Goal: Task Accomplishment & Management: Manage account settings

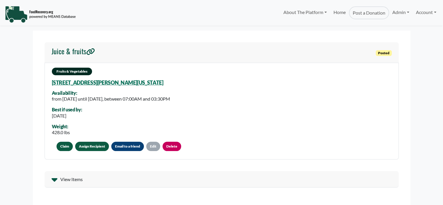
select select "Language Translate Widget"
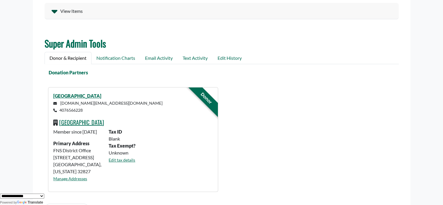
scroll to position [172, 0]
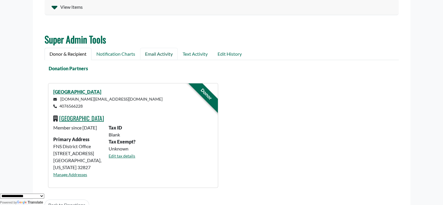
click at [163, 54] on link "Email Activity" at bounding box center [159, 54] width 38 height 12
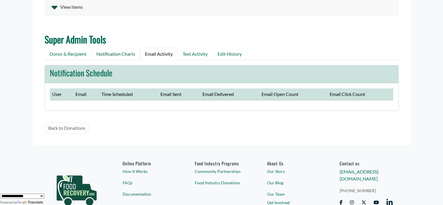
click at [118, 53] on link "Notification Charts" at bounding box center [115, 54] width 49 height 12
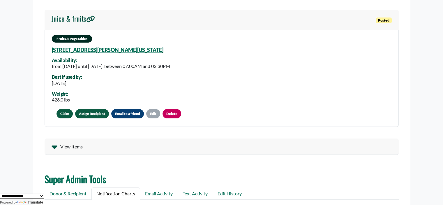
scroll to position [0, 0]
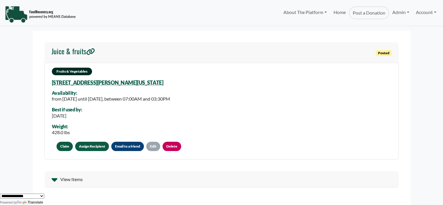
click at [77, 84] on link "500 Tomyn Blvd, Ocoee, Florida, 34761" at bounding box center [108, 82] width 112 height 6
click at [423, 12] on link "Account" at bounding box center [426, 12] width 27 height 12
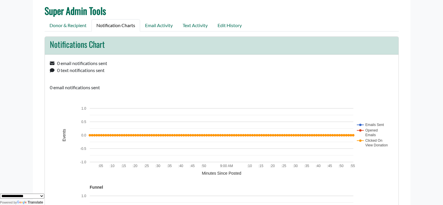
scroll to position [211, 0]
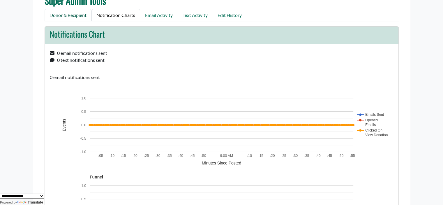
click at [71, 16] on link "Donor & Recipient" at bounding box center [68, 15] width 47 height 12
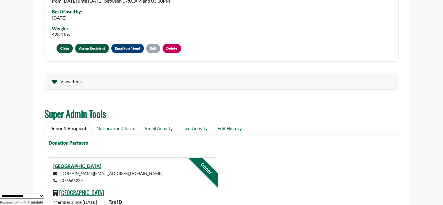
scroll to position [84, 0]
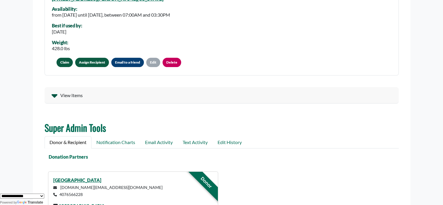
click at [84, 62] on link "Assign Recipient" at bounding box center [92, 62] width 34 height 9
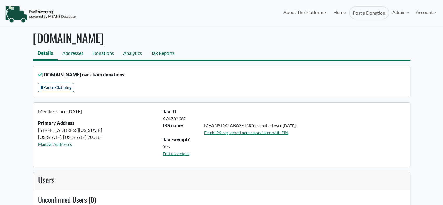
select select "Language Translate Widget"
click at [423, 13] on link "Account" at bounding box center [426, 12] width 27 height 12
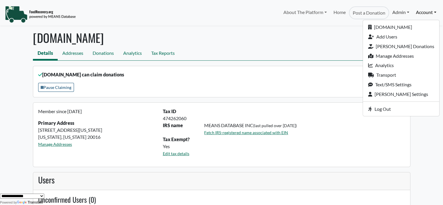
click at [392, 9] on link "Admin" at bounding box center [400, 12] width 23 height 12
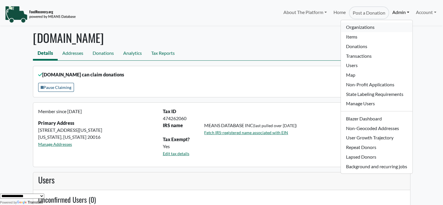
click at [361, 26] on link "Organizations" at bounding box center [376, 27] width 71 height 10
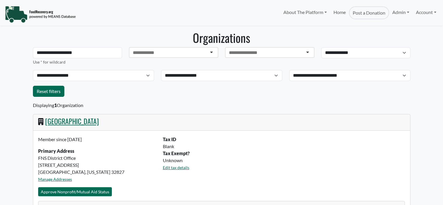
select select "Language Translate Widget"
click at [81, 121] on link "[GEOGRAPHIC_DATA]" at bounding box center [72, 121] width 54 height 10
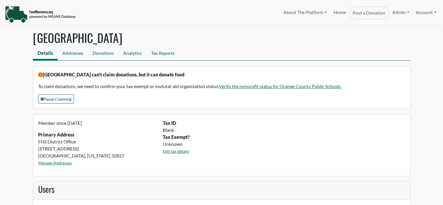
click at [238, 50] on nav "Details Addresses Donations Analytics Tax Reports" at bounding box center [222, 53] width 378 height 13
select select "Language Translate Widget"
click at [70, 56] on link "Addresses" at bounding box center [73, 53] width 30 height 13
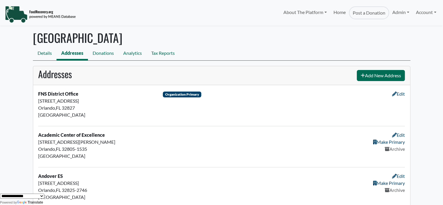
click at [246, 42] on h1 "[GEOGRAPHIC_DATA]" at bounding box center [222, 38] width 378 height 14
click at [35, 53] on link "Details" at bounding box center [45, 53] width 24 height 13
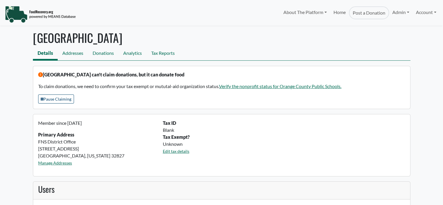
select select "Language Translate Widget"
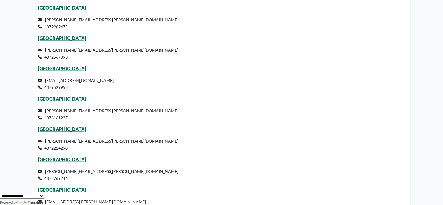
scroll to position [2074, 0]
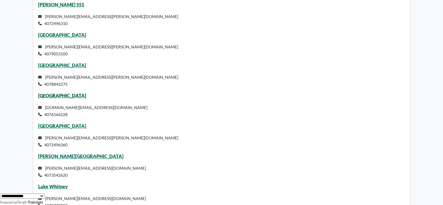
click at [72, 98] on link "[GEOGRAPHIC_DATA]" at bounding box center [62, 96] width 48 height 6
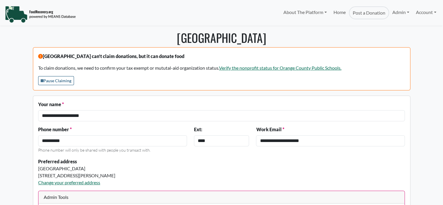
select select "Language Translate Widget"
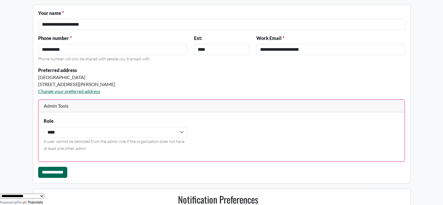
scroll to position [104, 0]
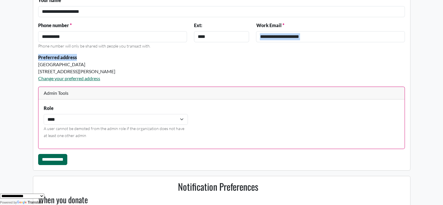
drag, startPoint x: 436, startPoint y: 39, endPoint x: 436, endPoint y: 59, distance: 19.8
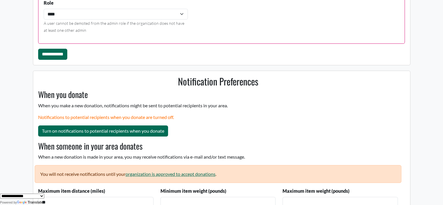
scroll to position [214, 0]
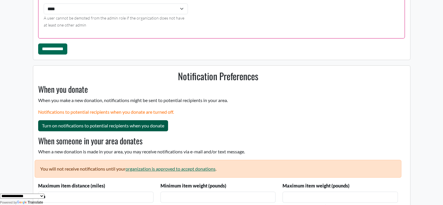
click at [75, 125] on button "Turn on notifications to potential recipients when you donate" at bounding box center [103, 125] width 130 height 11
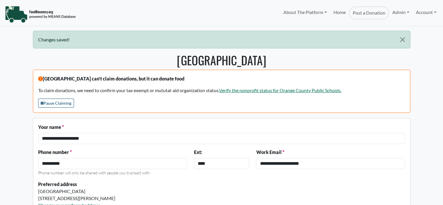
select select "Language Translate Widget"
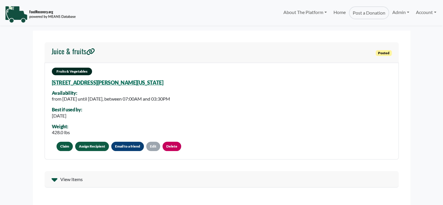
select select "Language Translate Widget"
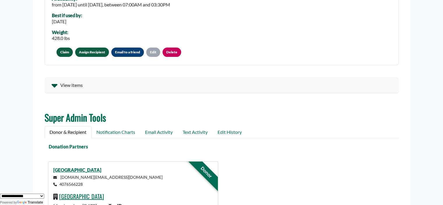
scroll to position [163, 0]
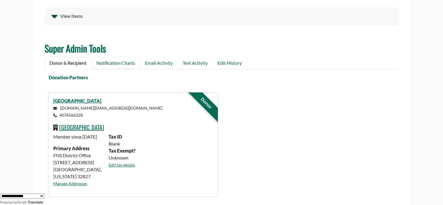
click at [124, 61] on link "Notification Charts" at bounding box center [115, 63] width 49 height 12
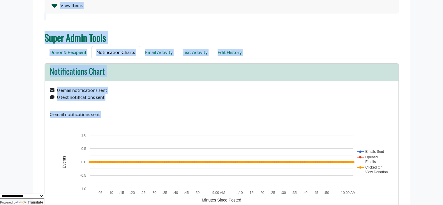
drag, startPoint x: 441, startPoint y: 53, endPoint x: 445, endPoint y: 109, distance: 56.0
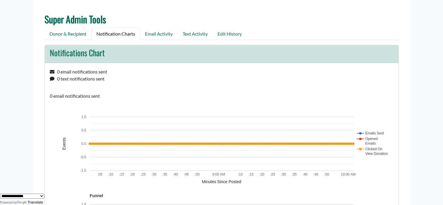
scroll to position [0, 0]
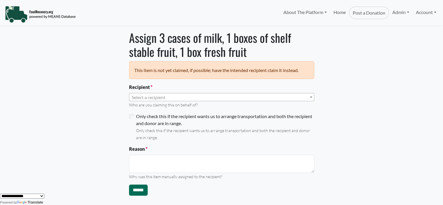
click at [169, 99] on span "Select a recipient" at bounding box center [221, 97] width 185 height 8
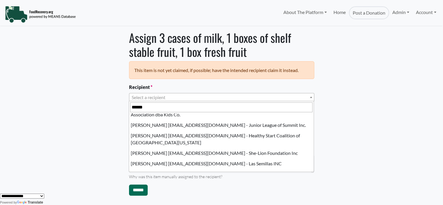
scroll to position [27, 0]
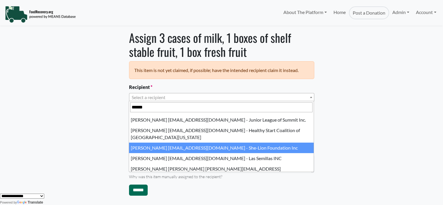
type input "******"
select select "****"
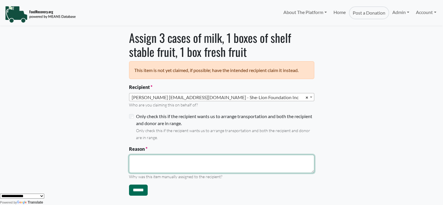
click at [169, 163] on textarea "Reason" at bounding box center [221, 164] width 185 height 18
type textarea "**********"
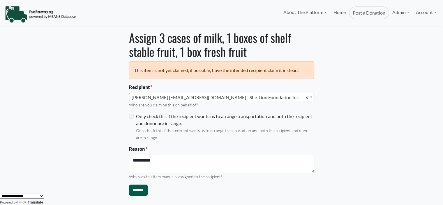
click at [140, 191] on input "******" at bounding box center [138, 189] width 19 height 11
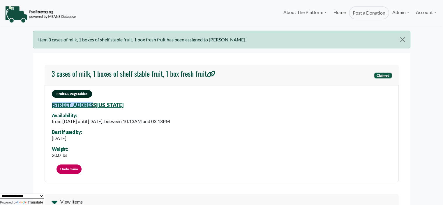
drag, startPoint x: 183, startPoint y: 104, endPoint x: 100, endPoint y: 107, distance: 83.1
click at [99, 107] on div "Fruits & Vegetables 2900 Upper Park Rd, Orlando, Florida, 32814 6100 Availabili…" at bounding box center [222, 133] width 354 height 97
drag, startPoint x: 181, startPoint y: 108, endPoint x: 56, endPoint y: 106, distance: 125.9
click at [54, 107] on div "Fruits & Vegetables 2900 Upper Park Rd, Orlando, Florida, 32814 6100 Availabili…" at bounding box center [222, 133] width 354 height 97
click at [101, 113] on div "Availability:" at bounding box center [111, 115] width 118 height 5
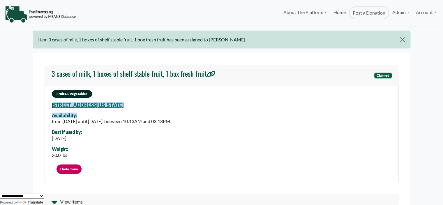
click at [178, 108] on div "Fruits & Vegetables 2900 Upper Park Rd, Orlando, Florida, 32814 6100 Availabili…" at bounding box center [222, 133] width 354 height 97
drag, startPoint x: 99, startPoint y: 110, endPoint x: 170, endPoint y: 104, distance: 71.4
click at [170, 104] on div "Fruits & Vegetables 2900 Upper Park Rd, Orlando, Florida, 32814 6100 Availabili…" at bounding box center [222, 133] width 354 height 97
copy div "2900 Upper Park Rd, Orlando, Florida, 32814 6100"
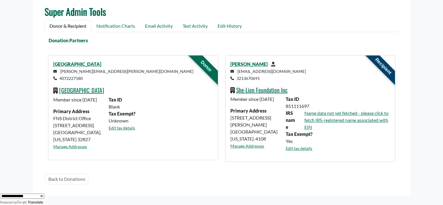
scroll to position [224, 0]
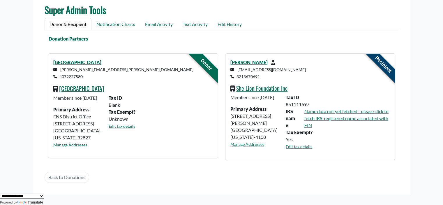
drag, startPoint x: 86, startPoint y: 77, endPoint x: 61, endPoint y: 78, distance: 25.4
click at [61, 78] on p "robin.hagerty@ocps.net 4072227580" at bounding box center [132, 73] width 159 height 14
copy small "4072227580"
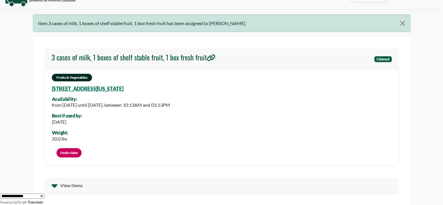
scroll to position [14, 0]
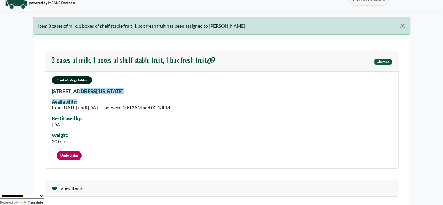
drag, startPoint x: 171, startPoint y: 94, endPoint x: 73, endPoint y: 93, distance: 97.3
click at [76, 91] on div "Fruits & Vegetables 2900 Upper Park Rd, Orlando, Florida, 32814 6100 Availabili…" at bounding box center [222, 119] width 354 height 97
click at [93, 99] on div "Availability:" at bounding box center [111, 101] width 118 height 5
drag, startPoint x: 47, startPoint y: 92, endPoint x: 170, endPoint y: 92, distance: 122.9
click at [170, 92] on div "Fruits & Vegetables 2900 Upper Park Rd, Orlando, Florida, 32814 6100 Availabili…" at bounding box center [222, 119] width 354 height 97
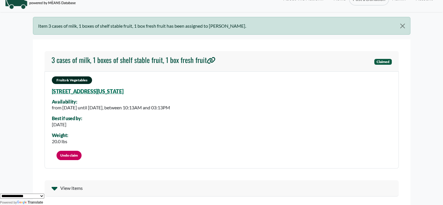
copy link "2900 Upper Park Rd, Orlando, Florida, 32814 6100"
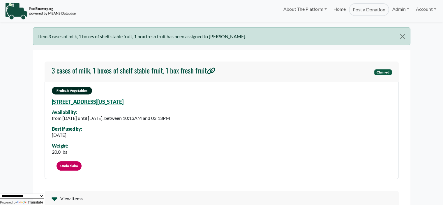
scroll to position [0, 0]
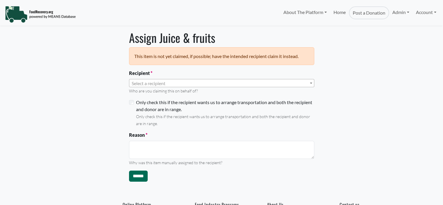
click at [166, 85] on span "Select a recipient" at bounding box center [221, 83] width 185 height 8
select select "Language Translate Widget"
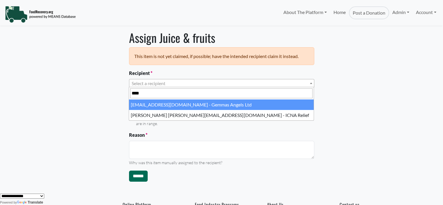
type input "*****"
select select "****"
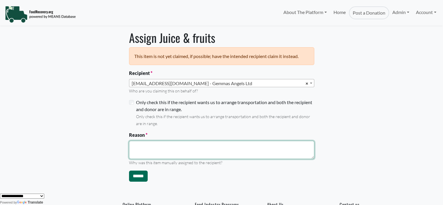
click at [148, 150] on textarea "Reason" at bounding box center [221, 150] width 185 height 18
drag, startPoint x: 200, startPoint y: 148, endPoint x: 206, endPoint y: 146, distance: 6.8
click at [200, 148] on textarea "**********" at bounding box center [221, 150] width 185 height 18
type textarea "**********"
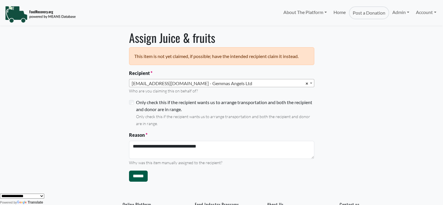
click at [137, 176] on input "******" at bounding box center [138, 175] width 19 height 11
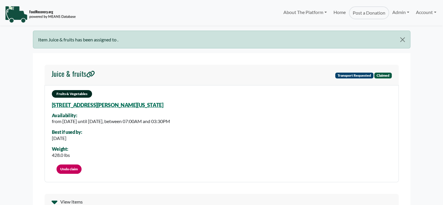
select select "Language Translate Widget"
click at [71, 167] on link "Undo claim" at bounding box center [69, 168] width 25 height 9
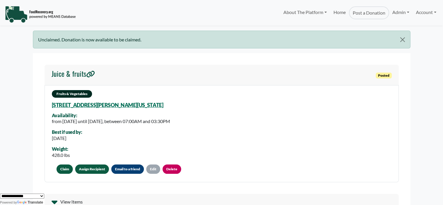
click at [96, 169] on link "Assign Recipient" at bounding box center [92, 168] width 34 height 9
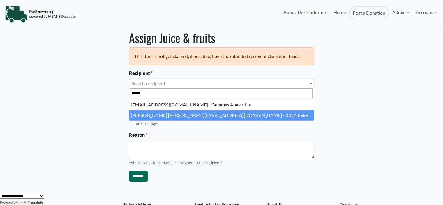
type input "*****"
select select "****"
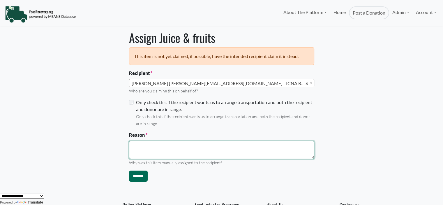
click at [158, 151] on textarea "Reason" at bounding box center [221, 150] width 185 height 18
drag, startPoint x: 151, startPoint y: 147, endPoint x: 125, endPoint y: 151, distance: 26.5
click at [119, 147] on div "**********" at bounding box center [221, 109] width 385 height 156
paste textarea "**********"
type textarea "**********"
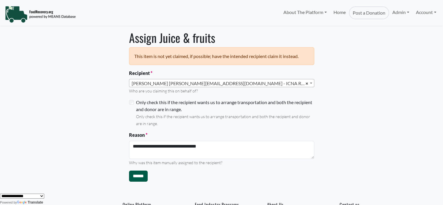
click at [135, 178] on input "******" at bounding box center [138, 175] width 19 height 11
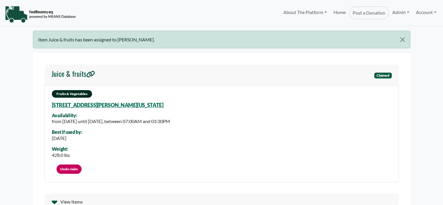
select select "Language Translate Widget"
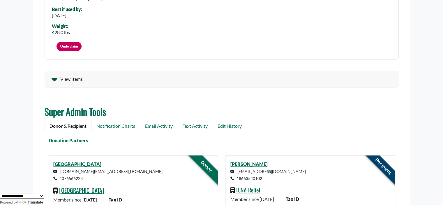
scroll to position [129, 0]
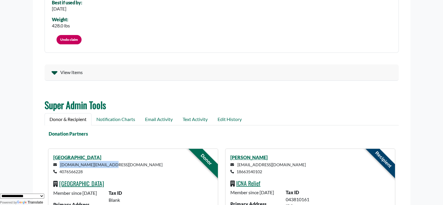
drag, startPoint x: 110, startPoint y: 165, endPoint x: 58, endPoint y: 164, distance: 52.4
click at [58, 164] on p "[DOMAIN_NAME][EMAIL_ADDRESS][DOMAIN_NAME] 4076566228" at bounding box center [132, 168] width 159 height 14
copy small "[DOMAIN_NAME][EMAIL_ADDRESS][DOMAIN_NAME]"
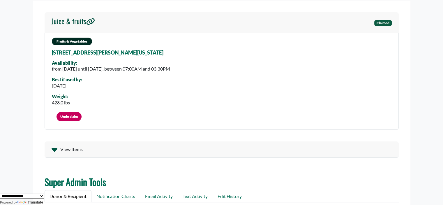
scroll to position [0, 0]
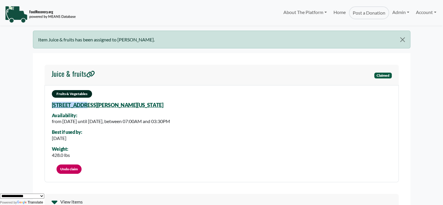
drag, startPoint x: 157, startPoint y: 104, endPoint x: 82, endPoint y: 104, distance: 75.5
click at [82, 104] on div "Fruits & Vegetables [STREET_ADDRESS][US_STATE] Availability: from [DATE] until …" at bounding box center [222, 133] width 354 height 97
click at [214, 132] on div "Fruits & Vegetables [STREET_ADDRESS][US_STATE] Availability: from [DATE] until …" at bounding box center [222, 133] width 354 height 97
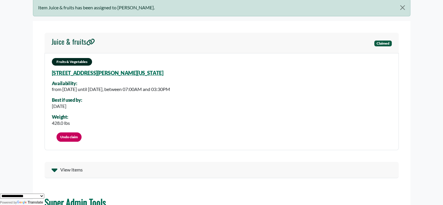
scroll to position [31, 0]
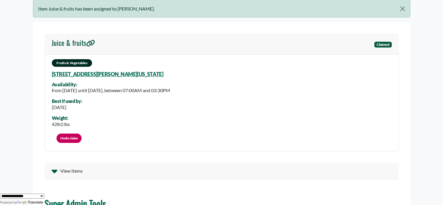
click at [170, 79] on div "Fruits & Vegetables [STREET_ADDRESS][US_STATE] Availability: from [DATE] until …" at bounding box center [222, 102] width 354 height 97
drag, startPoint x: 95, startPoint y: 77, endPoint x: 112, endPoint y: 82, distance: 18.6
click at [144, 74] on div "Fruits & Vegetables [STREET_ADDRESS][US_STATE] Availability: from [DATE] until …" at bounding box center [222, 102] width 354 height 97
copy div "[STREET_ADDRESS][PERSON_NAME][US_STATE]"
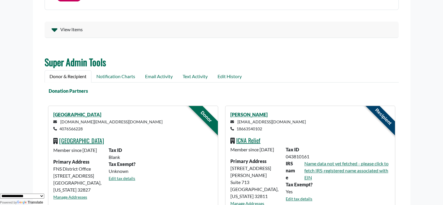
scroll to position [172, 0]
